Goal: Task Accomplishment & Management: Use online tool/utility

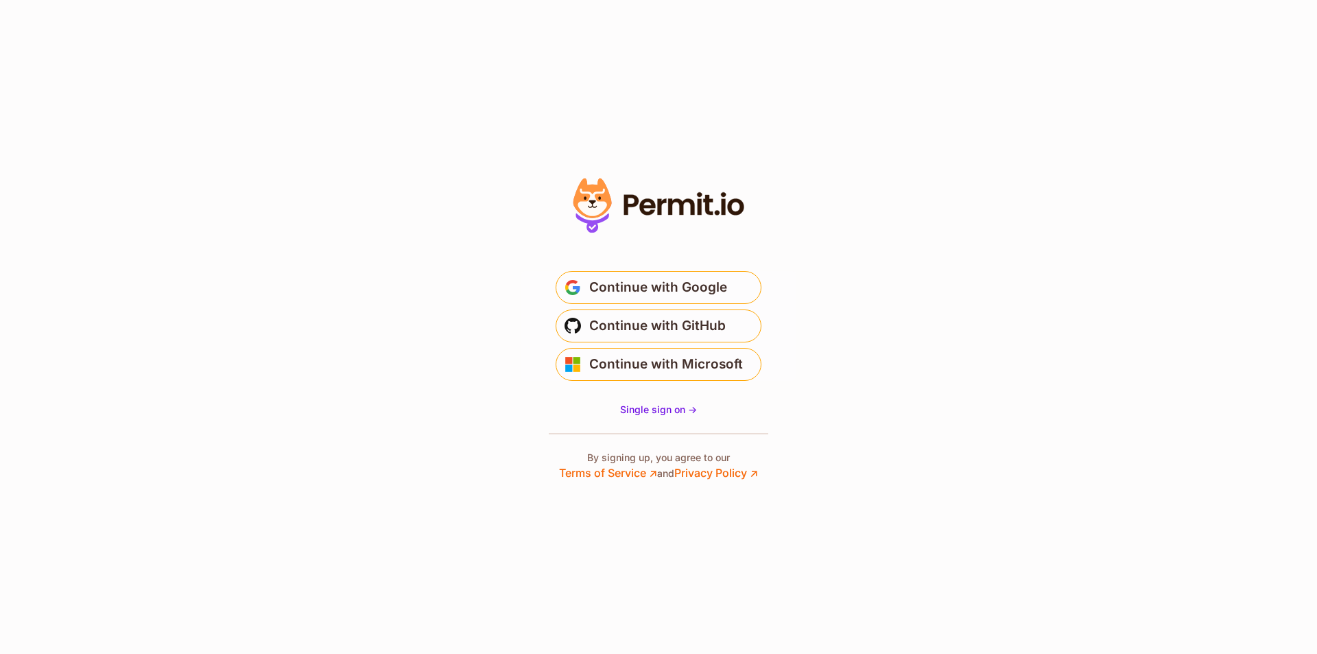
click at [564, 276] on button "Continue with Google" at bounding box center [659, 287] width 206 height 33
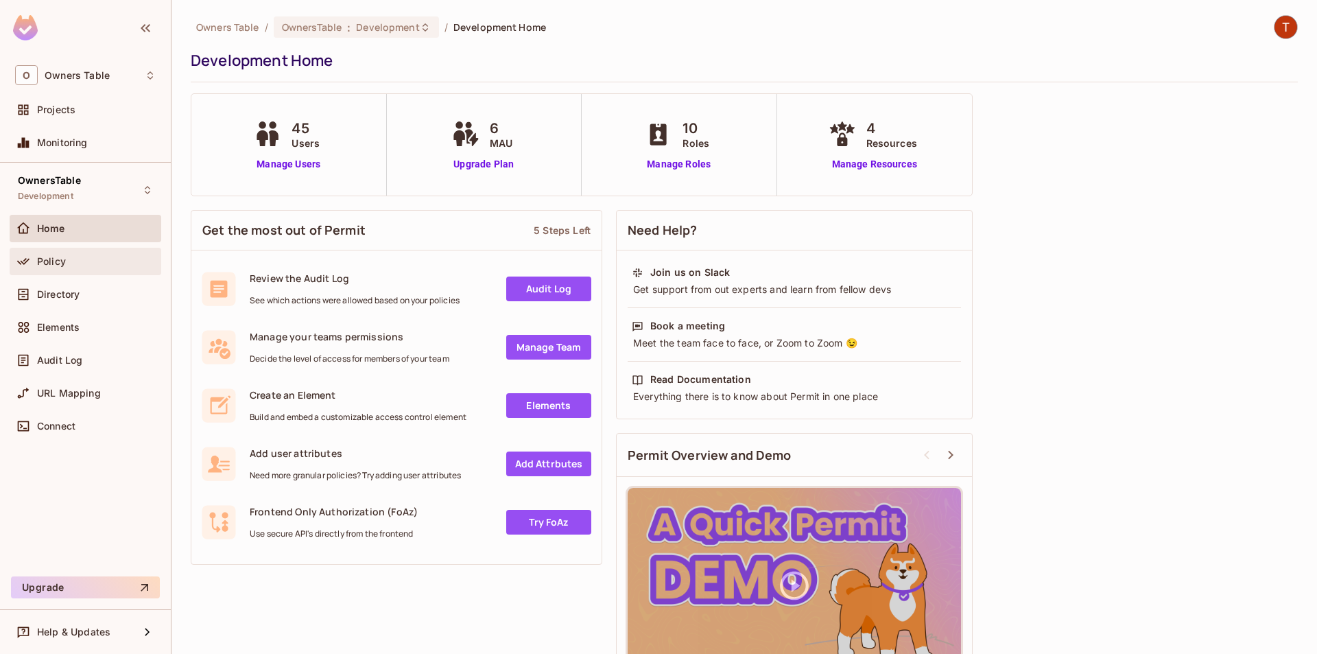
click at [62, 264] on span "Policy" at bounding box center [51, 261] width 29 height 11
